Goal: Task Accomplishment & Management: Manage account settings

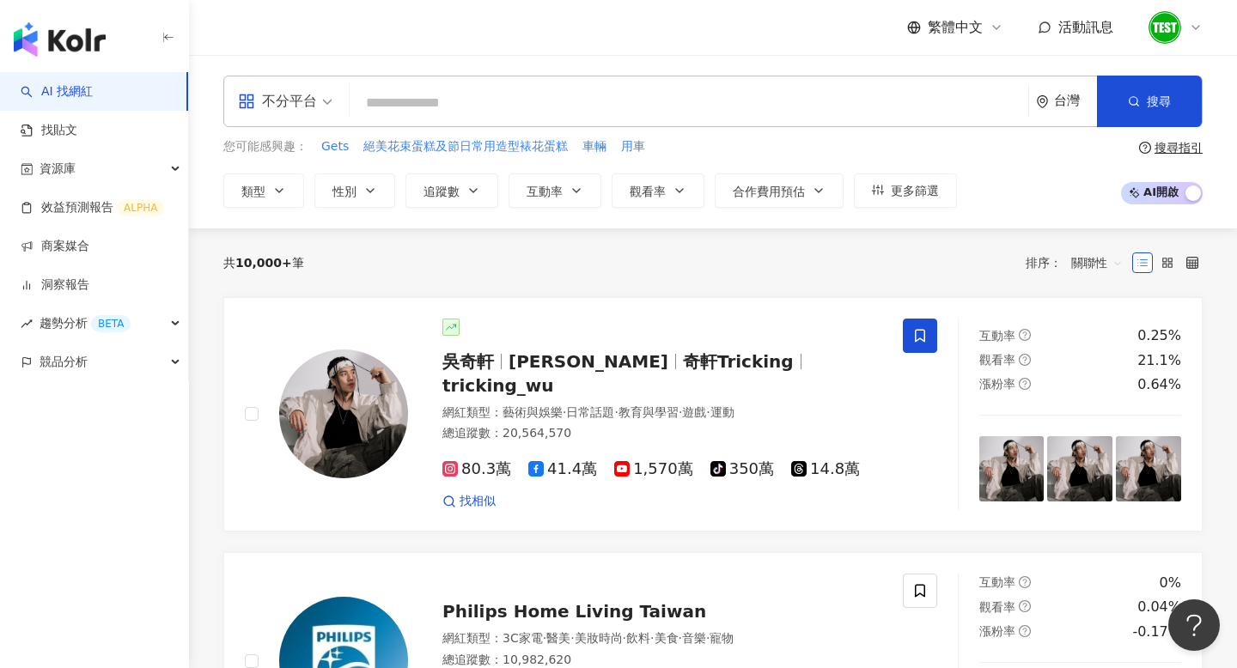
click at [44, 38] on img "button" at bounding box center [60, 39] width 92 height 34
click at [1189, 24] on icon at bounding box center [1196, 28] width 14 height 14
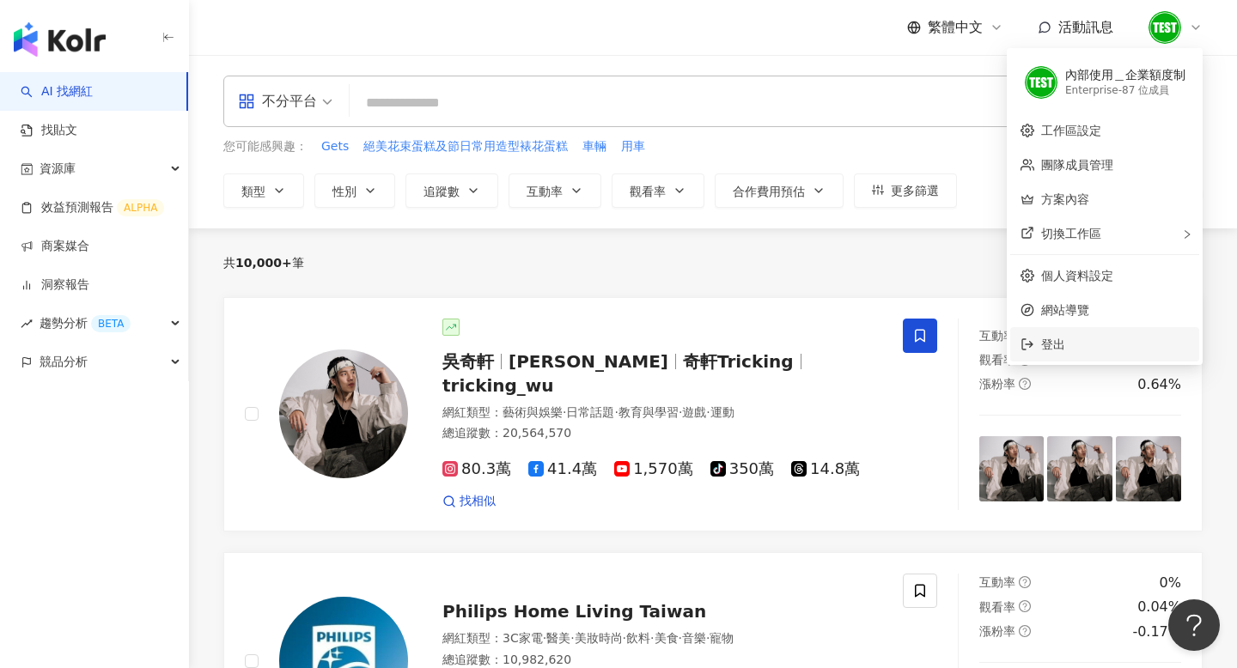
click at [1065, 339] on span "登出" at bounding box center [1115, 344] width 148 height 19
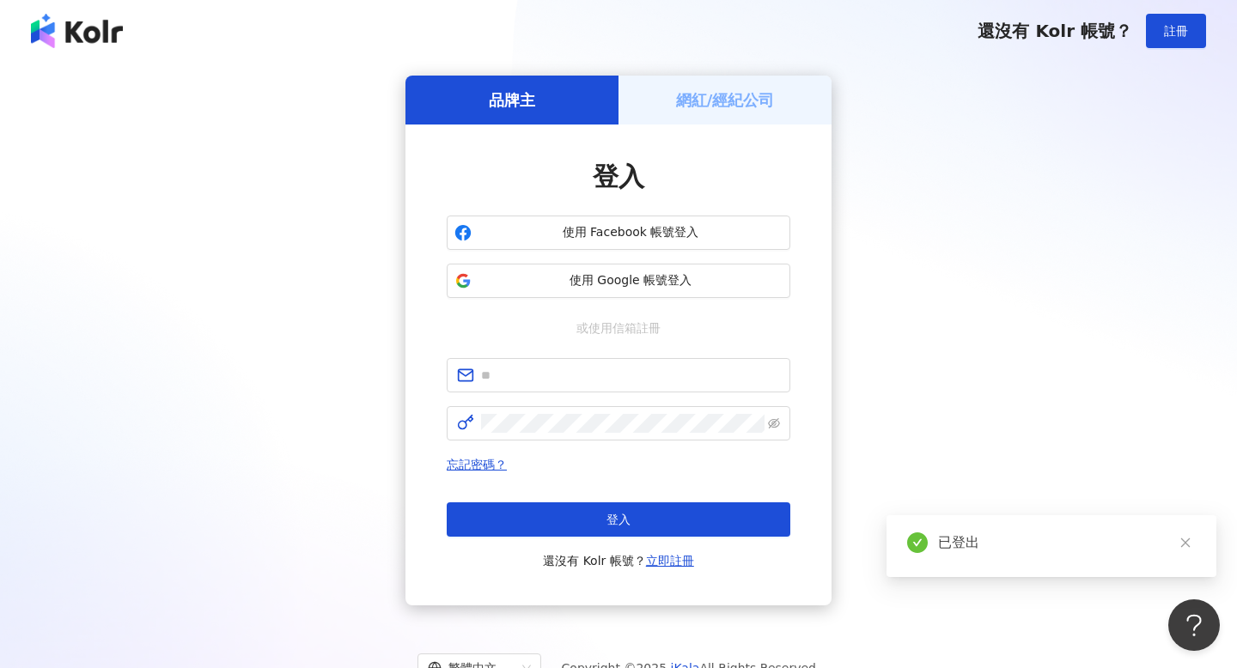
click at [101, 29] on img at bounding box center [77, 31] width 92 height 34
